Goal: Information Seeking & Learning: Learn about a topic

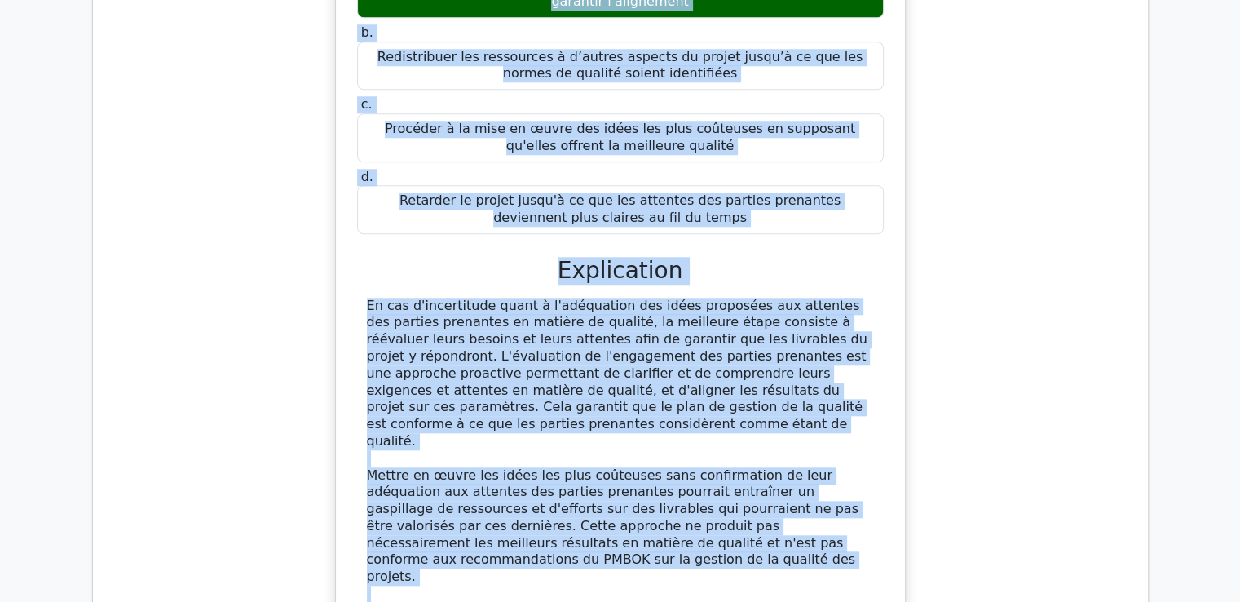
scroll to position [1748, 0]
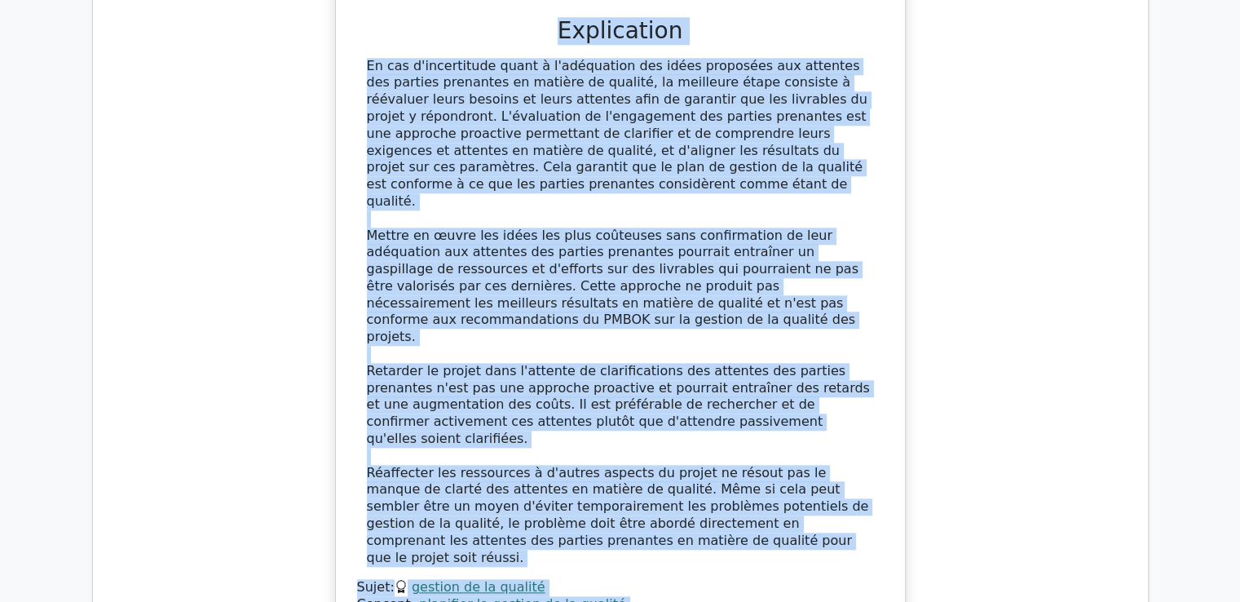
drag, startPoint x: 385, startPoint y: 155, endPoint x: 623, endPoint y: 515, distance: 432.0
click at [623, 515] on div "Lors de la phase de gestion de la qualité du plan, votre équipe a proposé diver…" at bounding box center [621, 123] width 556 height 1038
copy div "Lore ip do sitam co adipisc el se doeiusm te inci, utlab etdolo m aliquae admin…"
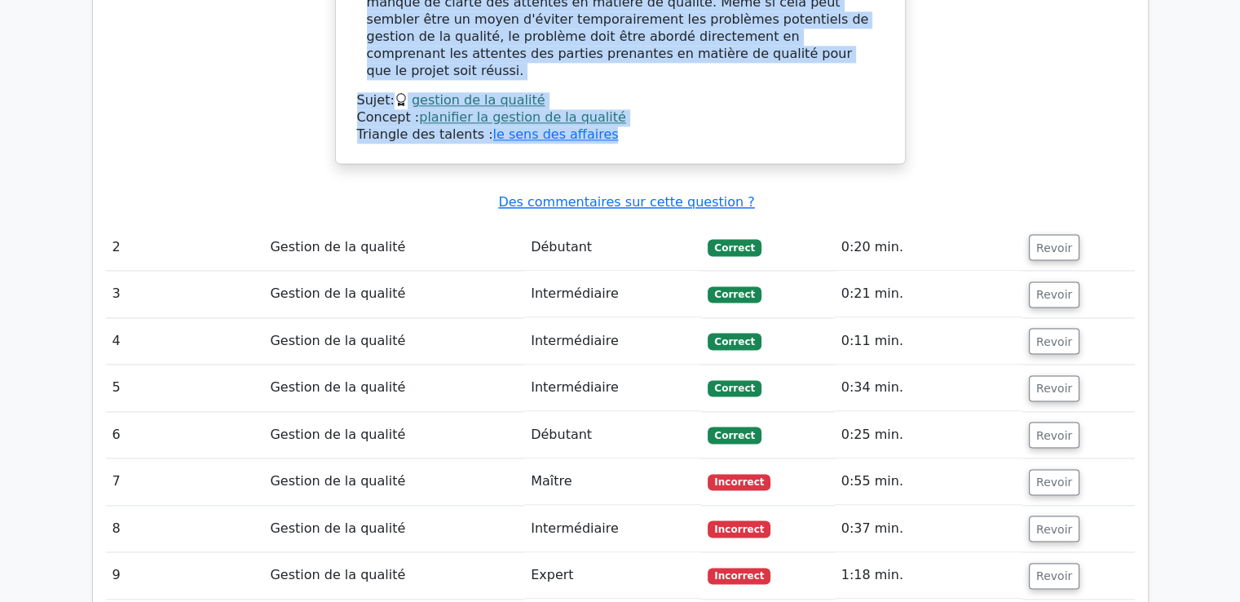
scroll to position [2237, 0]
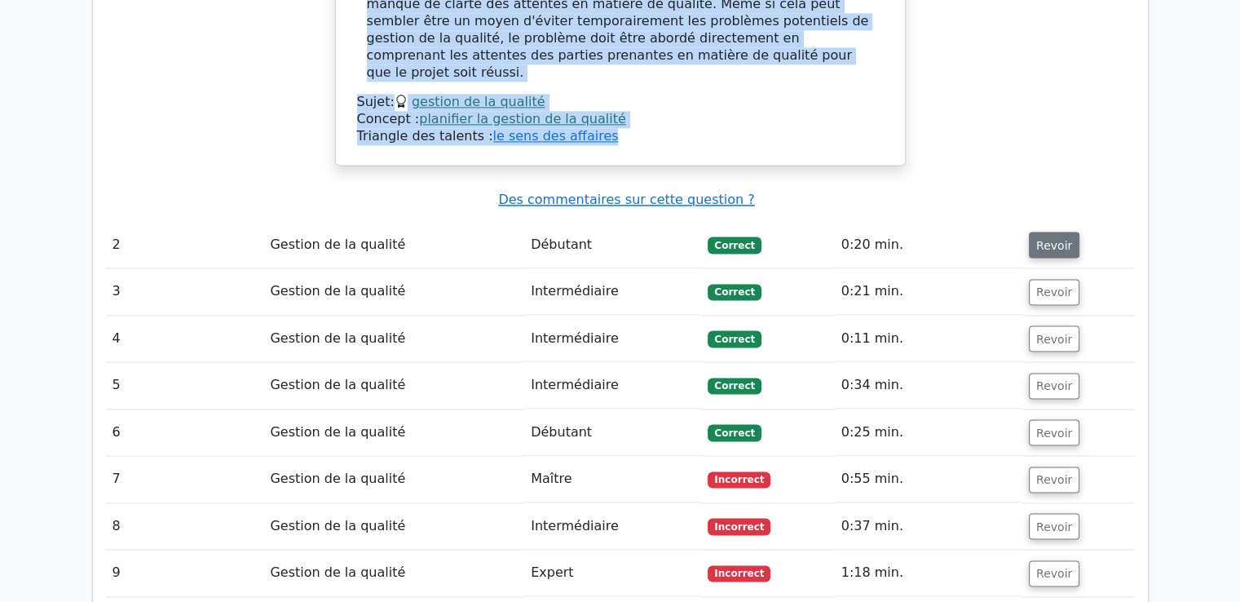
click at [1037, 238] on font "Revoir" at bounding box center [1055, 244] width 36 height 13
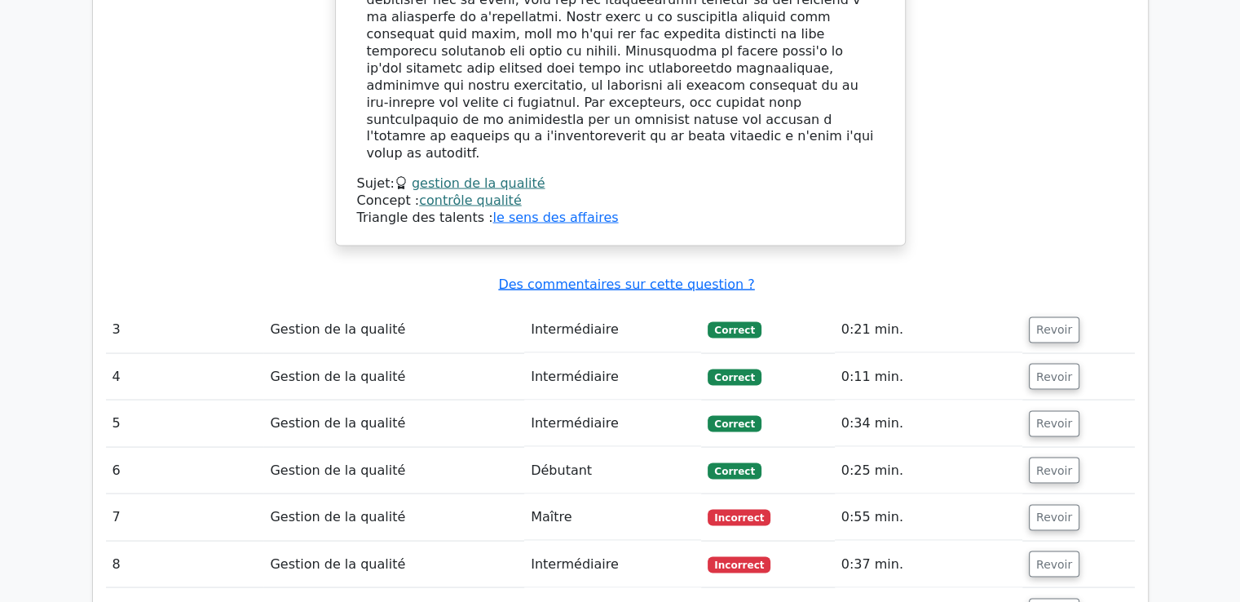
scroll to position [3053, 0]
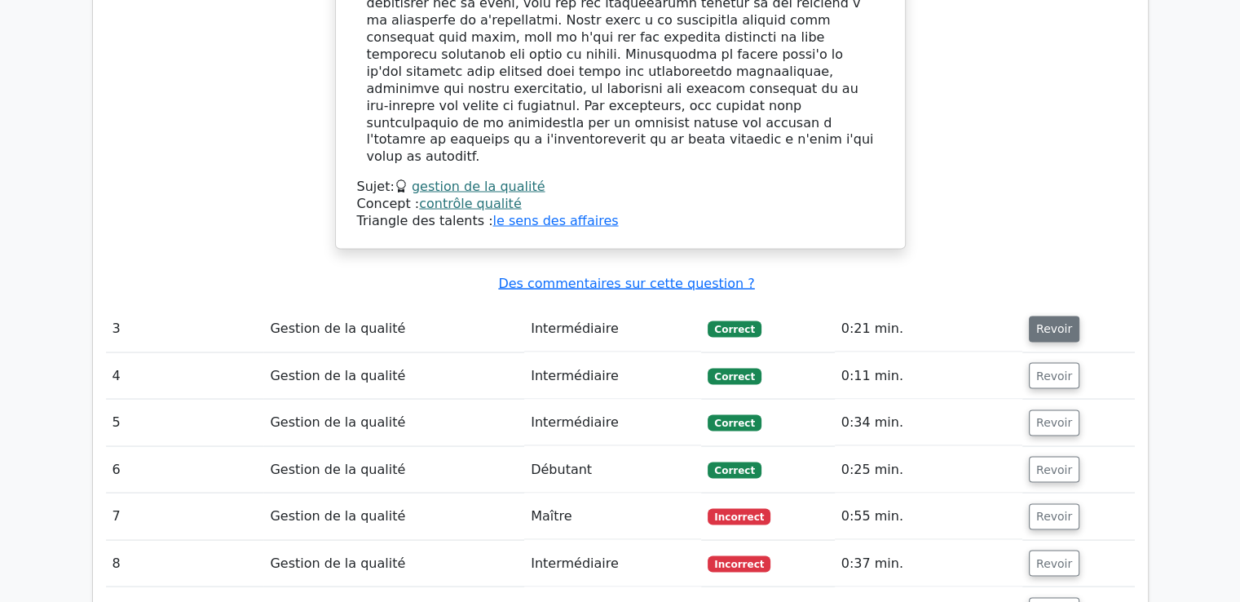
click at [1052, 322] on font "Revoir" at bounding box center [1055, 328] width 36 height 13
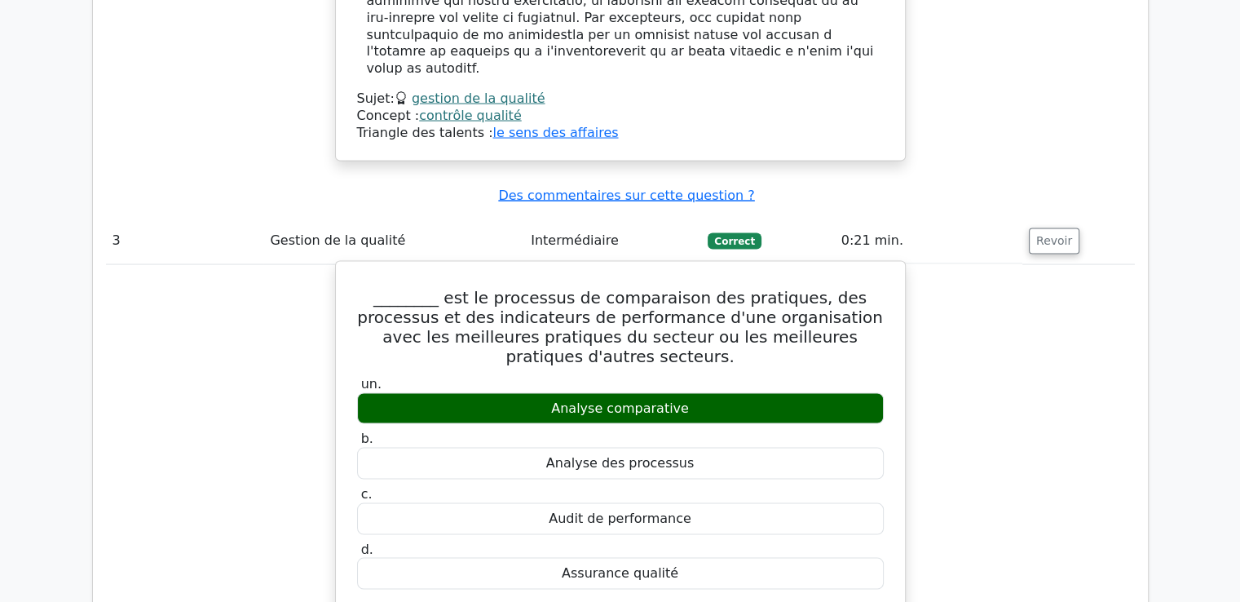
scroll to position [3134, 0]
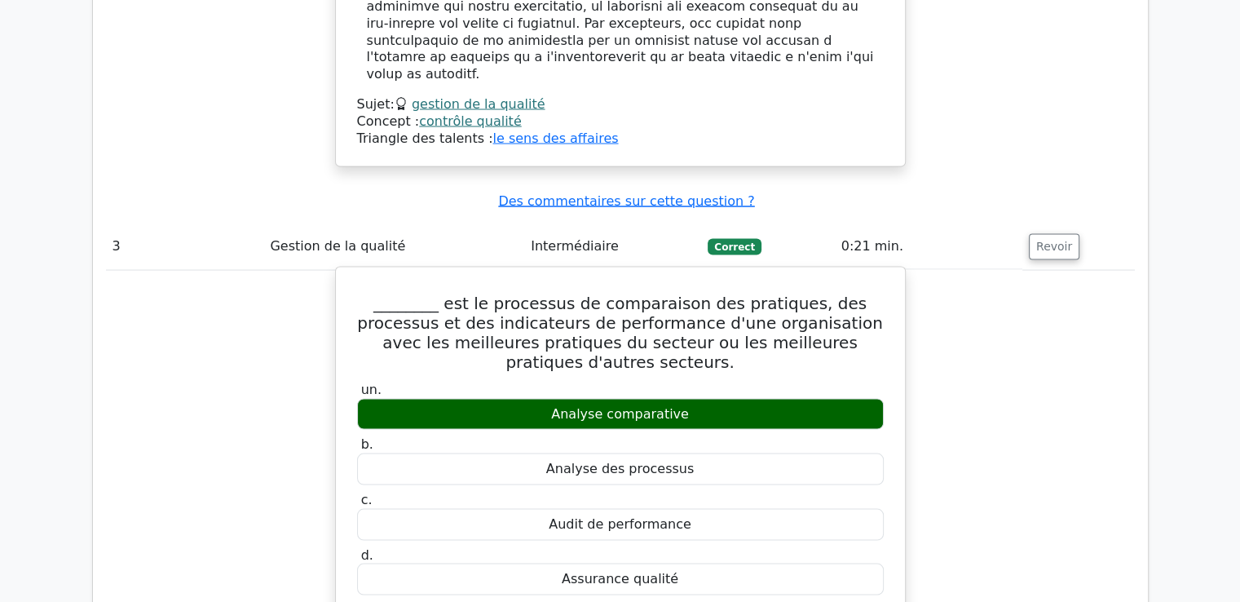
drag, startPoint x: 421, startPoint y: 144, endPoint x: 687, endPoint y: 418, distance: 382.4
copy div "est le processus de comparaison des pratiques, des processus et des indicateurs…"
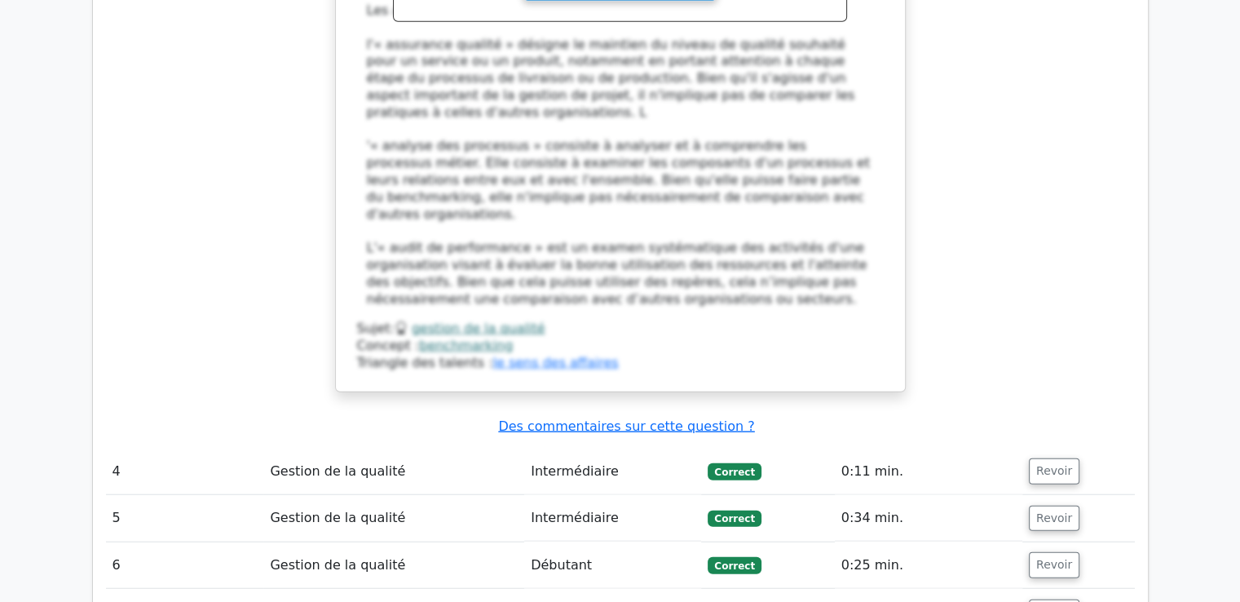
scroll to position [3950, 0]
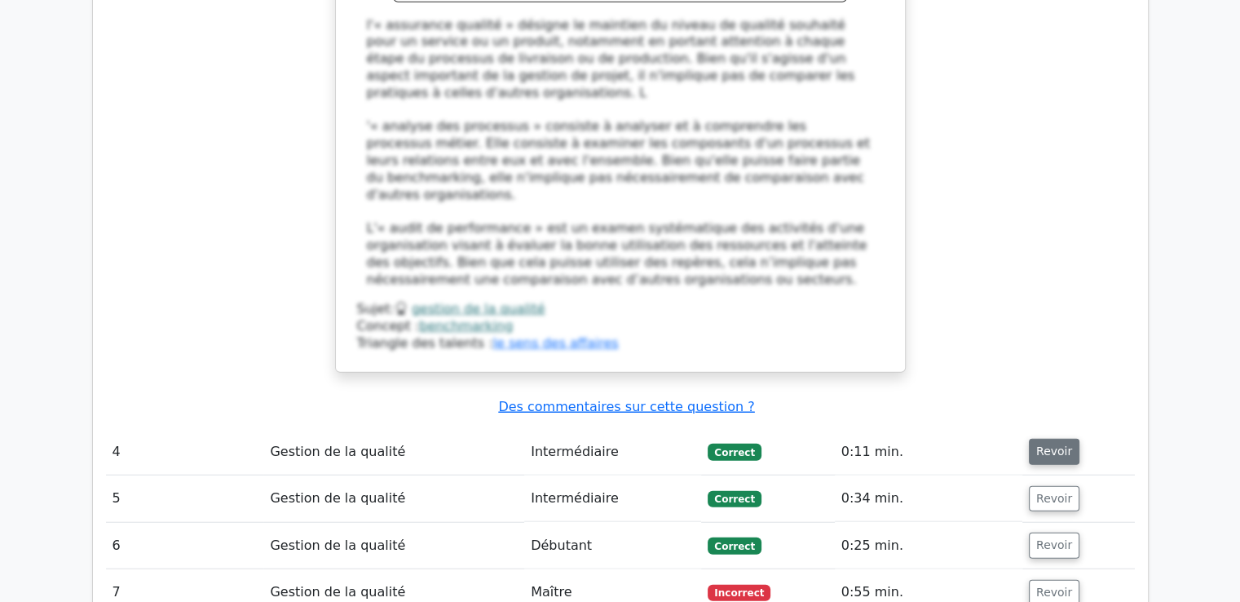
click at [1030, 439] on button "Revoir" at bounding box center [1054, 452] width 51 height 26
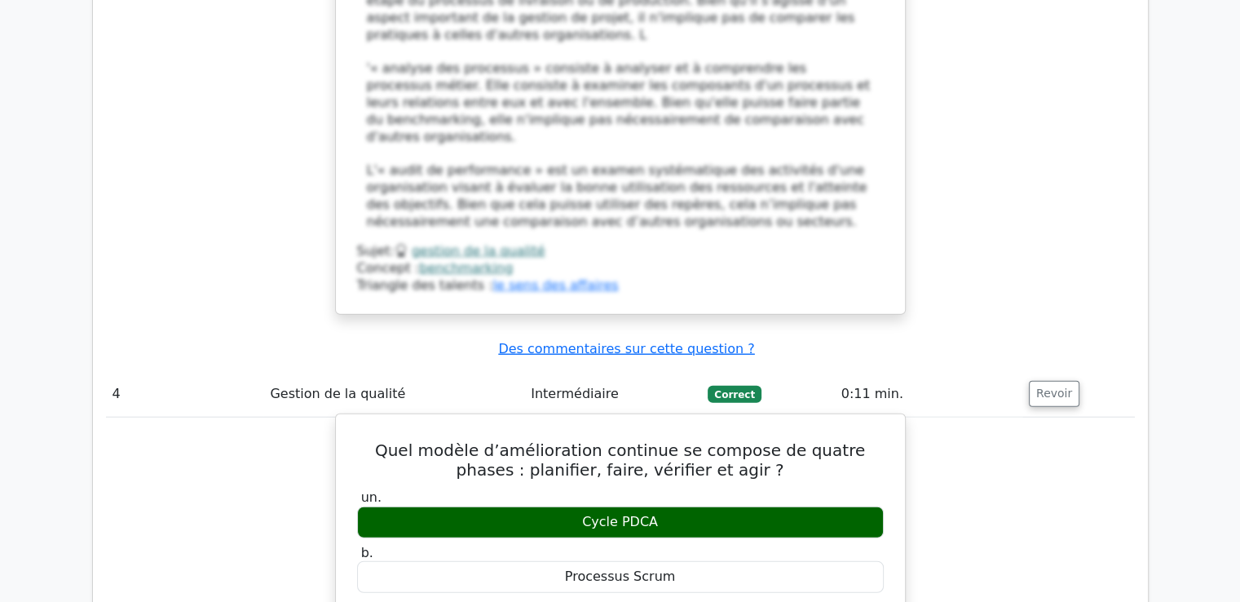
scroll to position [4031, 0]
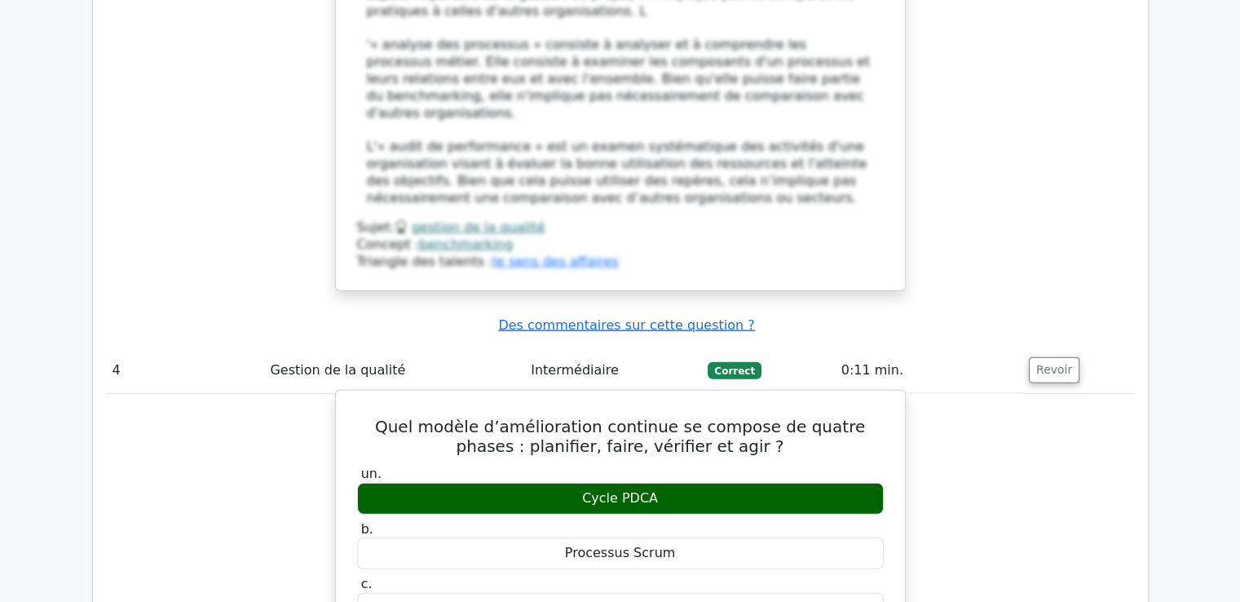
drag, startPoint x: 367, startPoint y: 236, endPoint x: 679, endPoint y: 471, distance: 390.1
copy div "Quel modèle d’amélioration continue se compose de quatre phases : planifier, fa…"
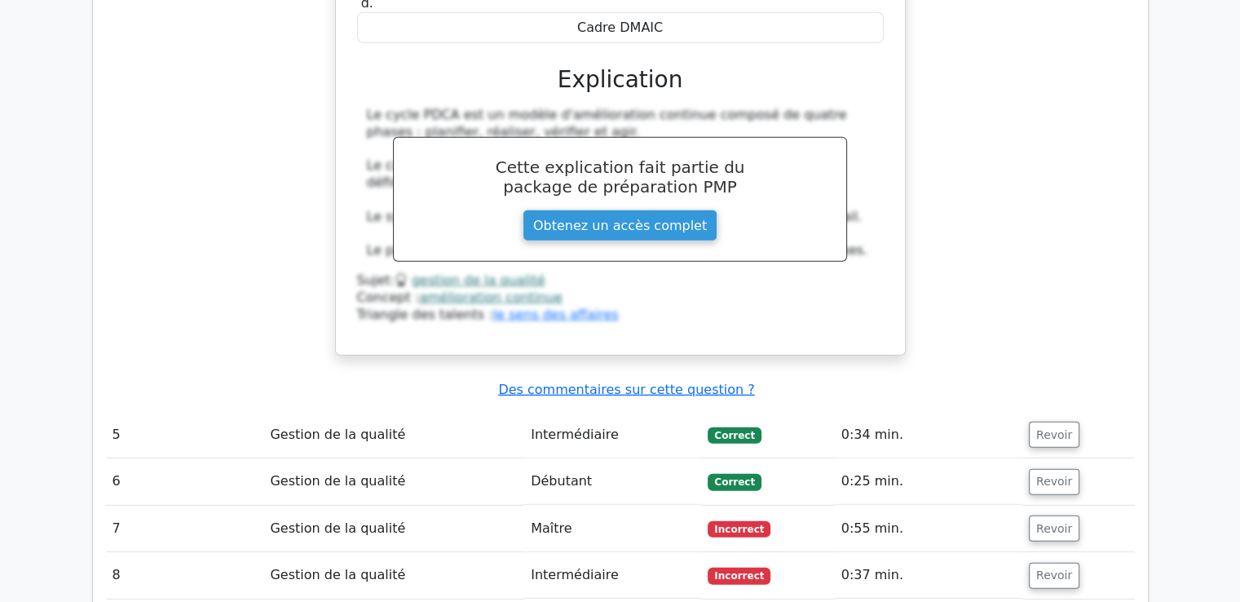
scroll to position [4684, 0]
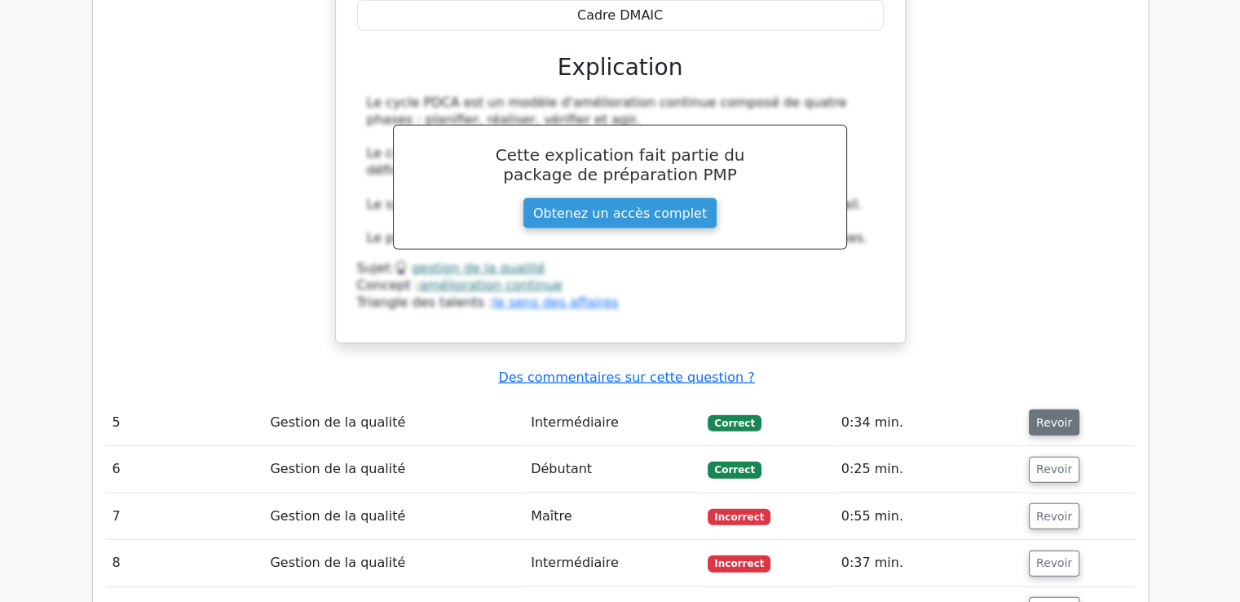
click at [1037, 416] on font "Revoir" at bounding box center [1055, 422] width 36 height 13
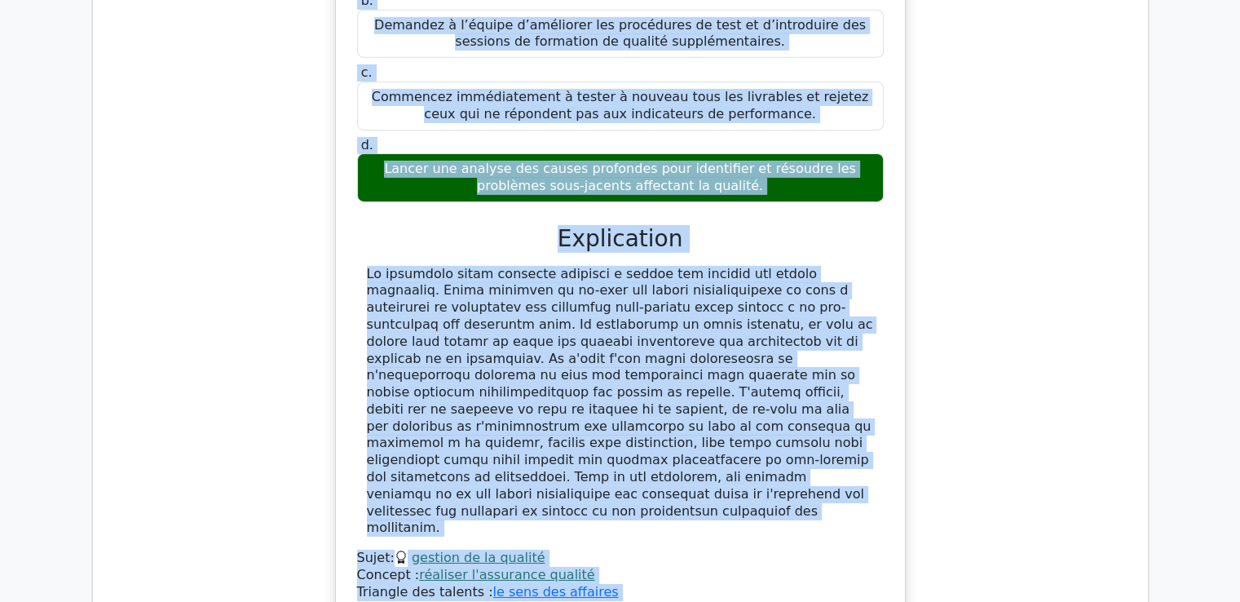
scroll to position [5429, 0]
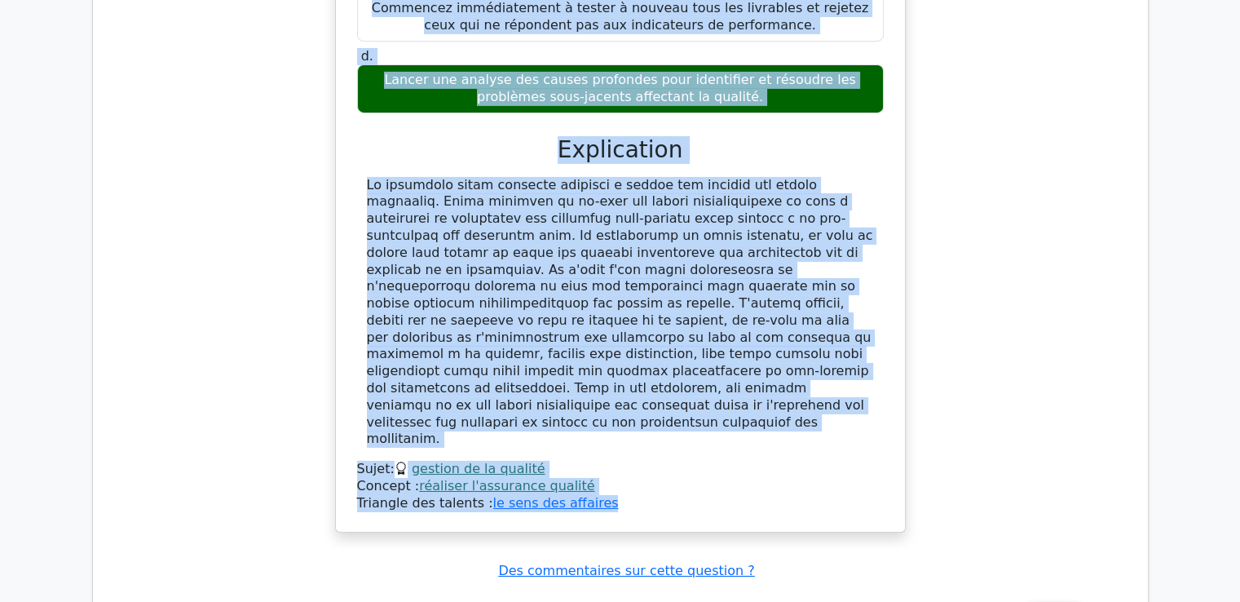
drag, startPoint x: 382, startPoint y: 120, endPoint x: 656, endPoint y: 265, distance: 310.1
click at [656, 265] on div "Lors d'une réunion d'avancement du projet, il a été constaté que plusieurs livr…" at bounding box center [621, 114] width 556 height 820
copy div "Lors d'une réunion d'avancement du projet, il a été constaté que plusieurs livr…"
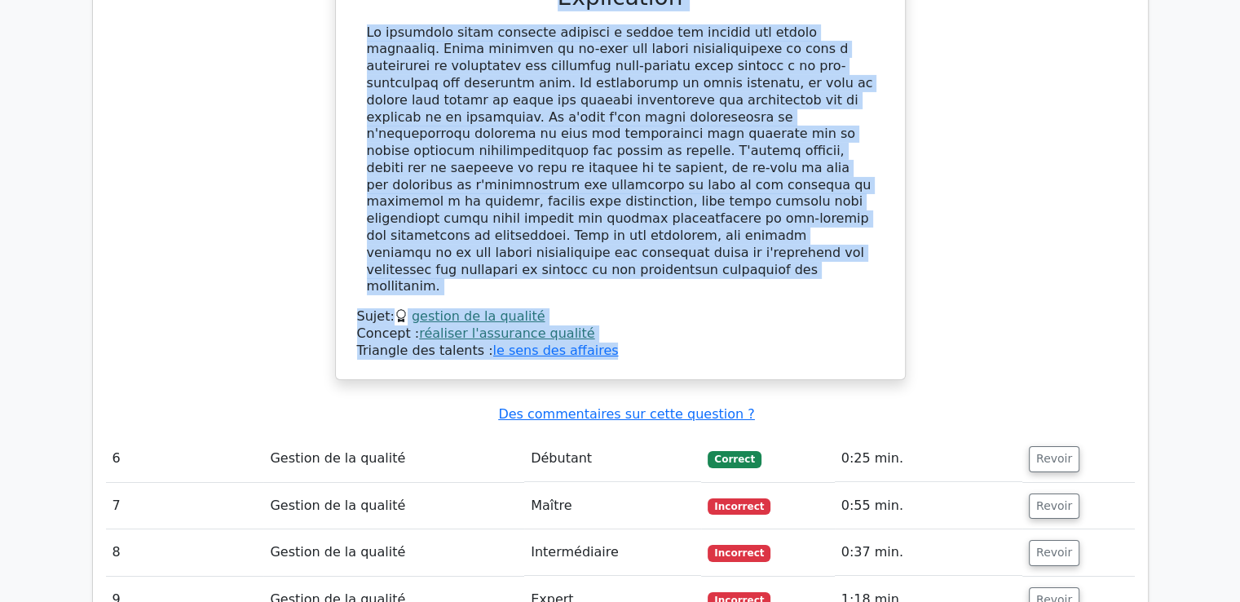
scroll to position [5592, 0]
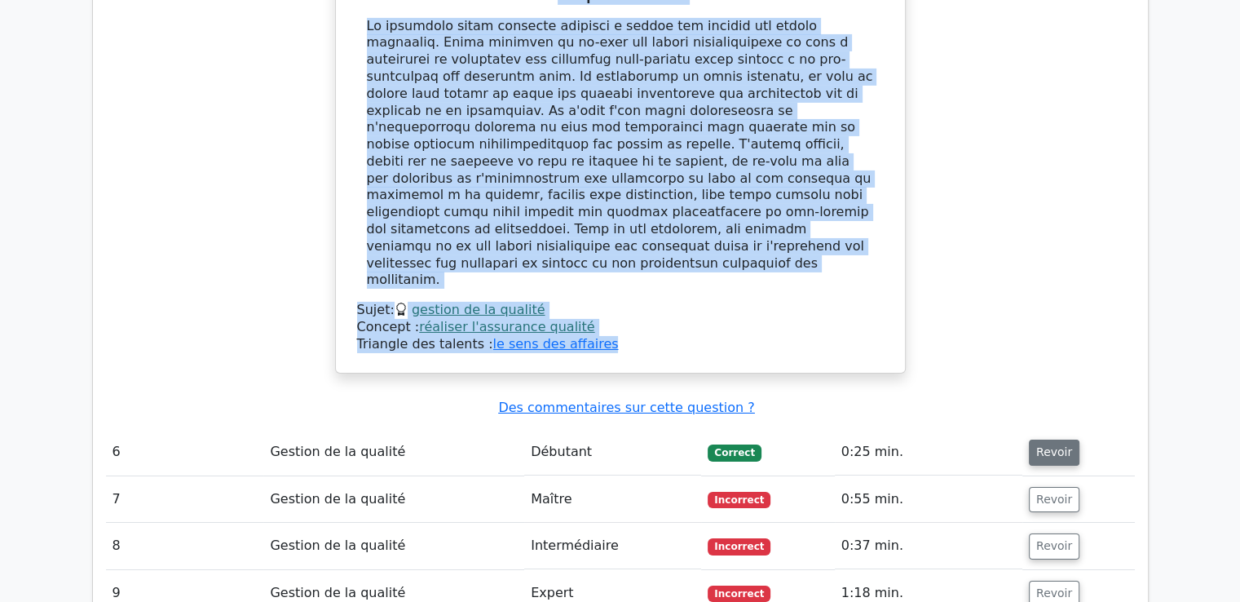
click at [1041, 446] on font "Revoir" at bounding box center [1055, 452] width 36 height 13
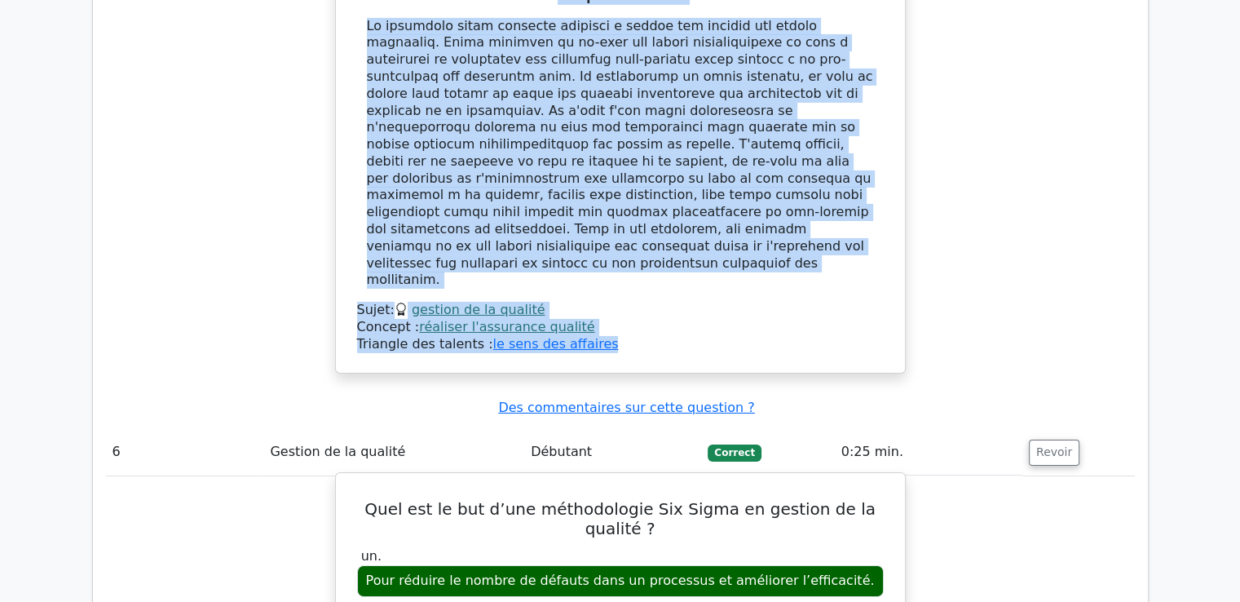
drag, startPoint x: 357, startPoint y: 260, endPoint x: 722, endPoint y: 535, distance: 456.5
copy div "Quel est le but d’une méthodologie Six Sigma en gestion de la qualité ? un. Pou…"
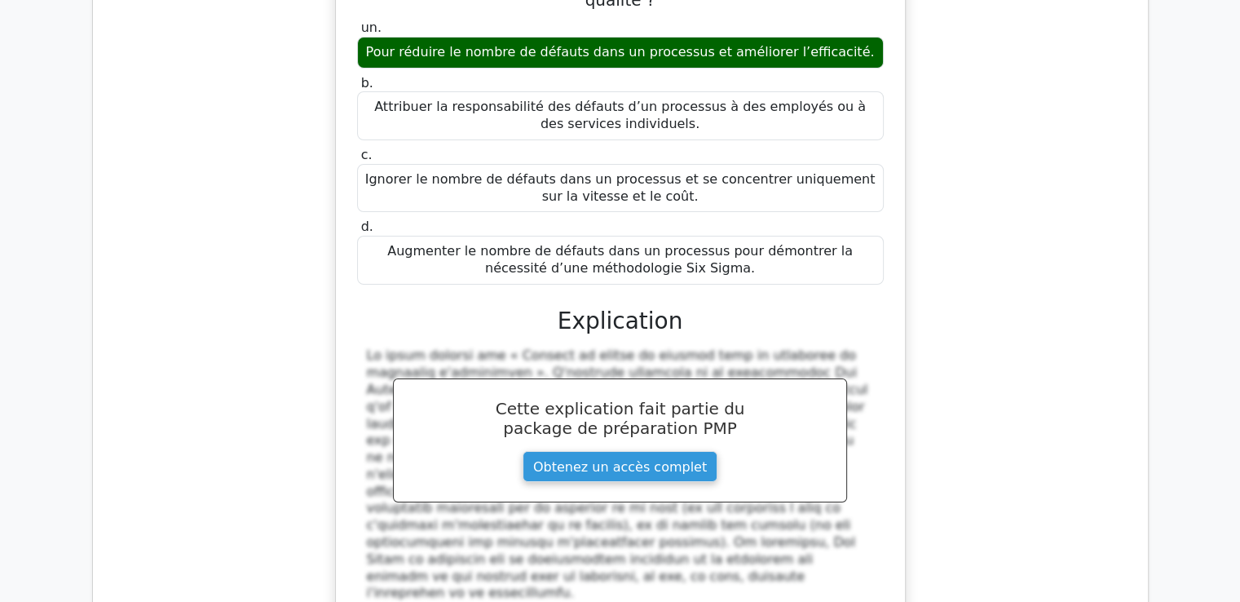
scroll to position [6244, 0]
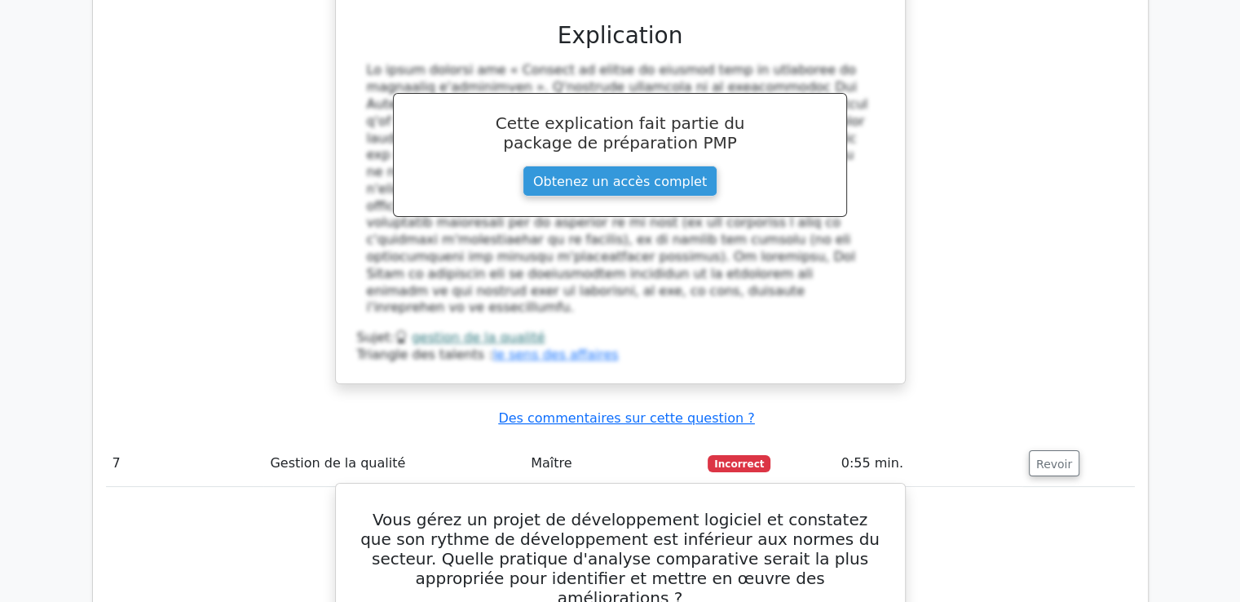
scroll to position [6408, 0]
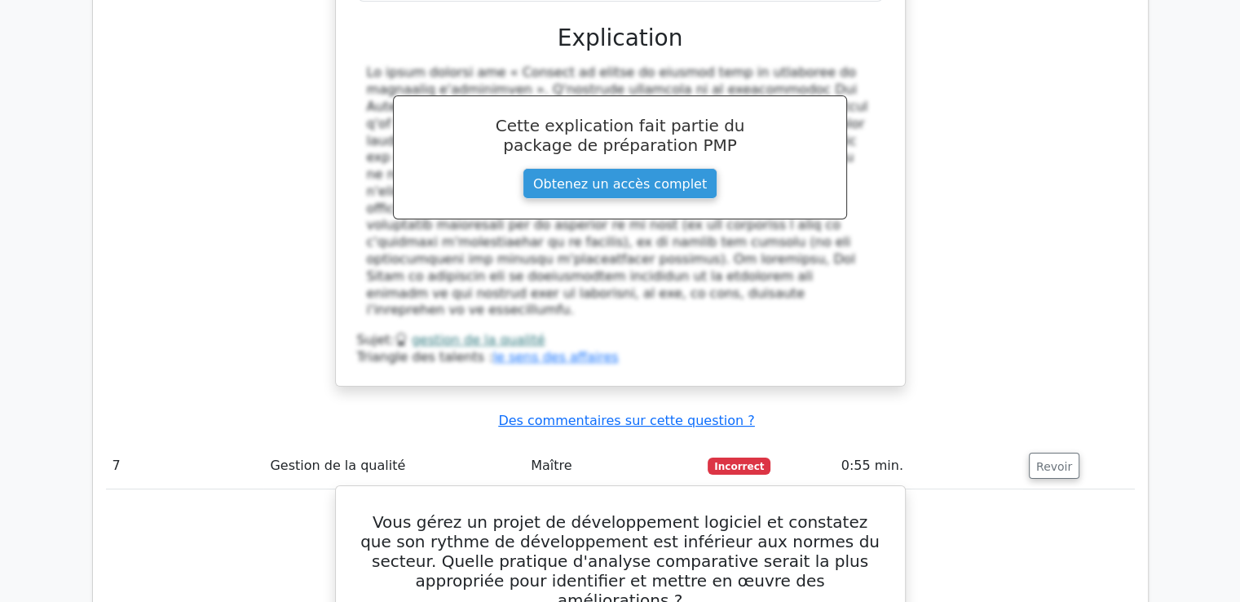
drag, startPoint x: 366, startPoint y: 215, endPoint x: 732, endPoint y: 499, distance: 462.6
copy div "Vous gérez un projet de développement logiciel et constatez que son rythme de d…"
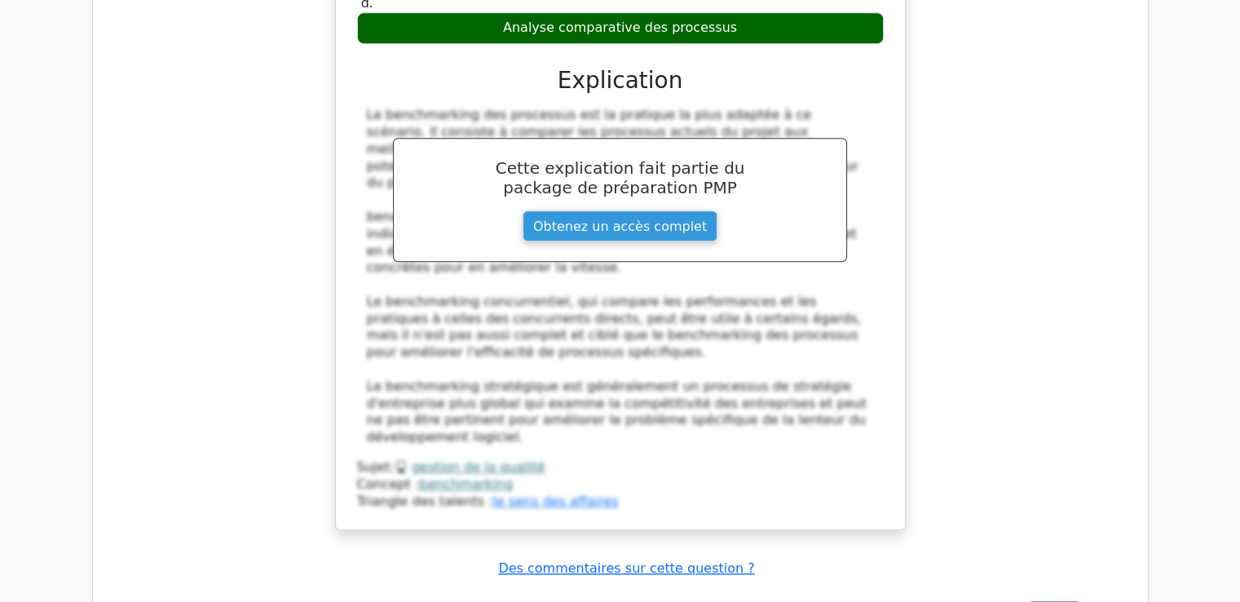
scroll to position [7223, 0]
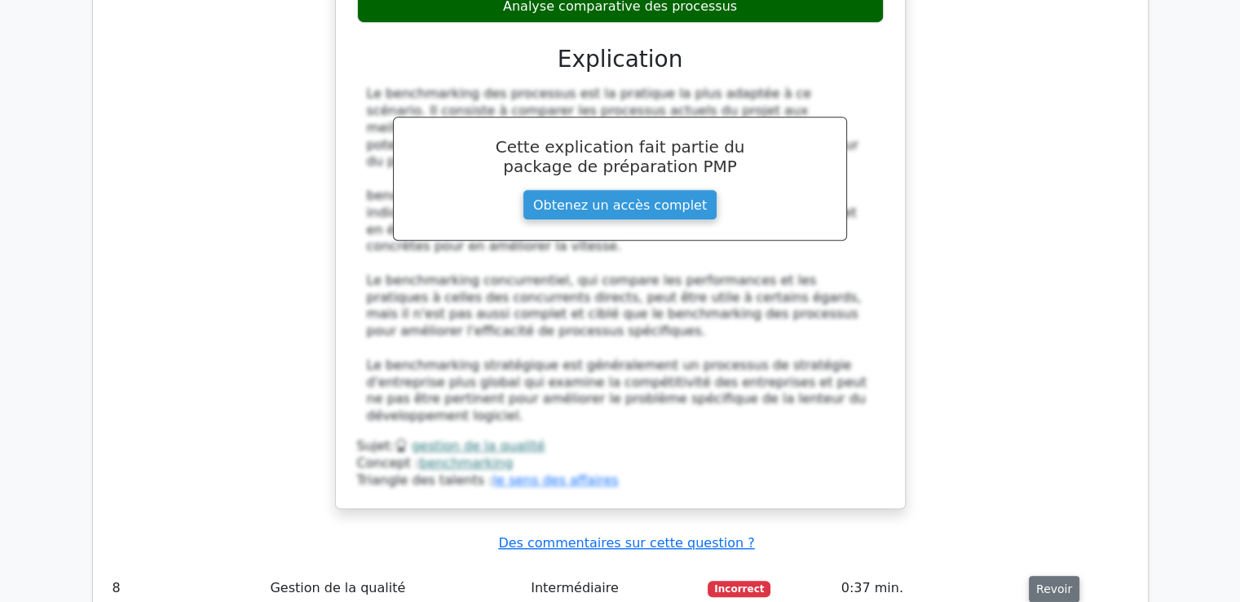
click at [1041, 582] on font "Revoir" at bounding box center [1055, 588] width 36 height 13
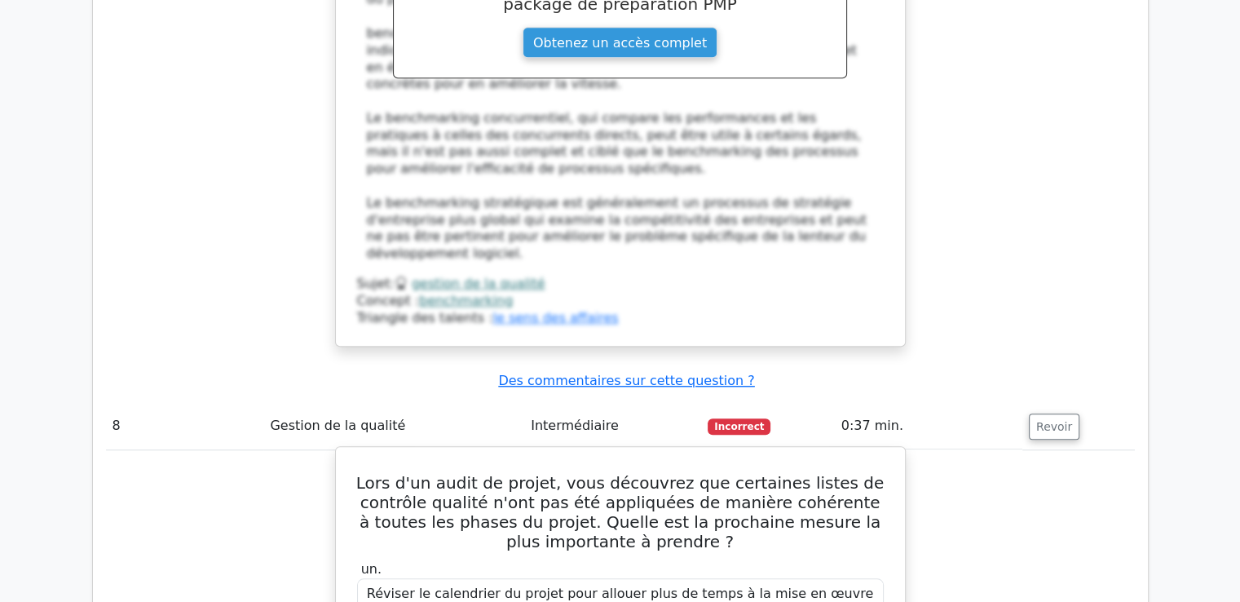
scroll to position [7386, 0]
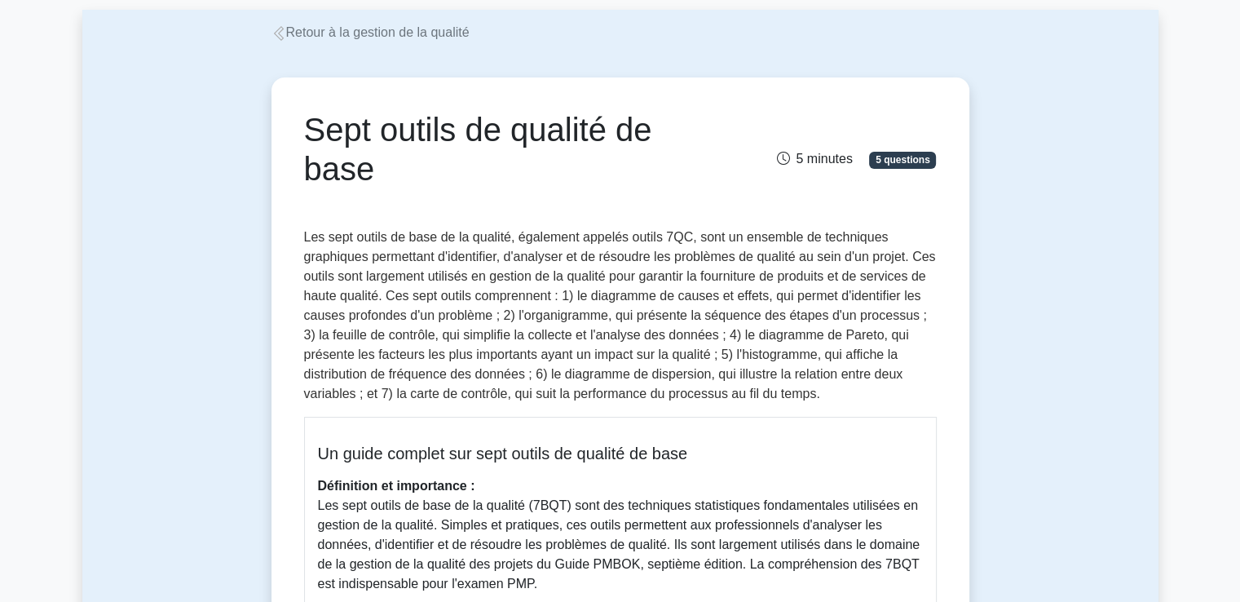
scroll to position [82, 0]
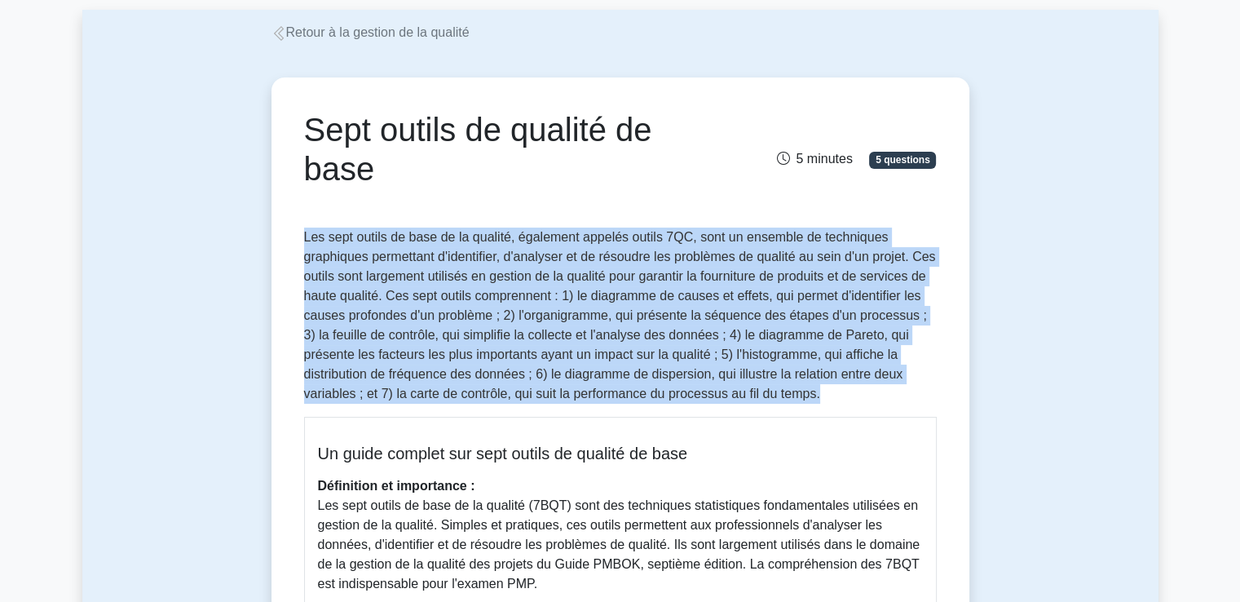
drag, startPoint x: 303, startPoint y: 232, endPoint x: 816, endPoint y: 395, distance: 537.2
click at [816, 395] on p "Les sept outils de base de la qualité, également appelés outils 7QC, sont un en…" at bounding box center [620, 316] width 633 height 176
copy font "Les sept outils de base de la qualité, également appelés outils 7QC, sont un en…"
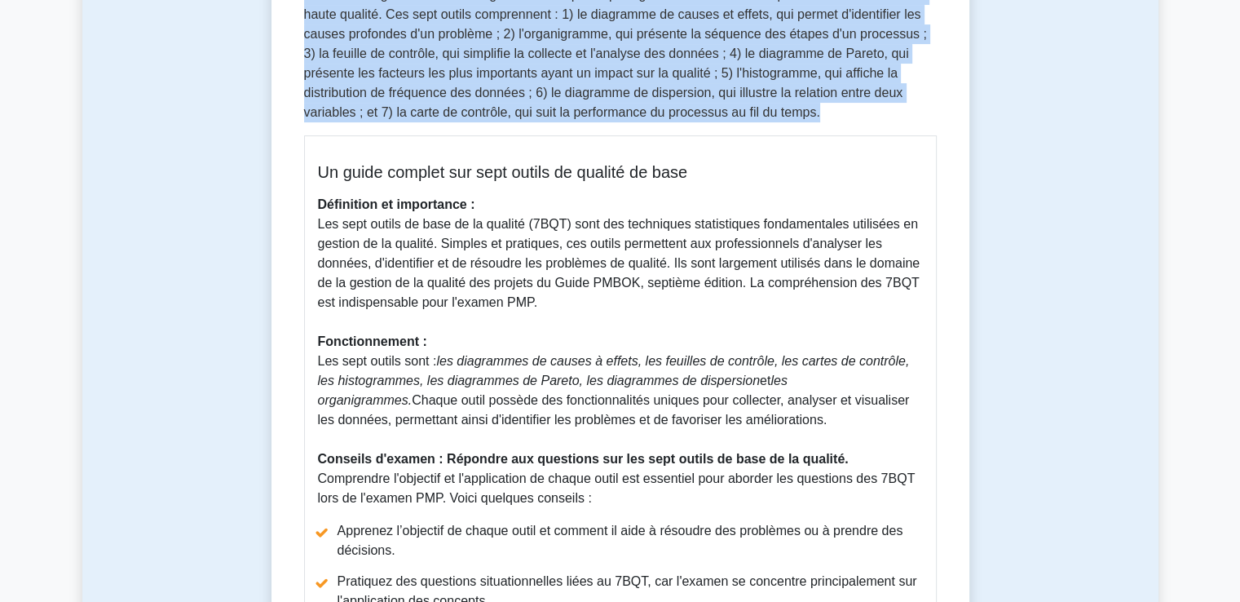
scroll to position [326, 0]
